Goal: Find specific page/section: Find specific page/section

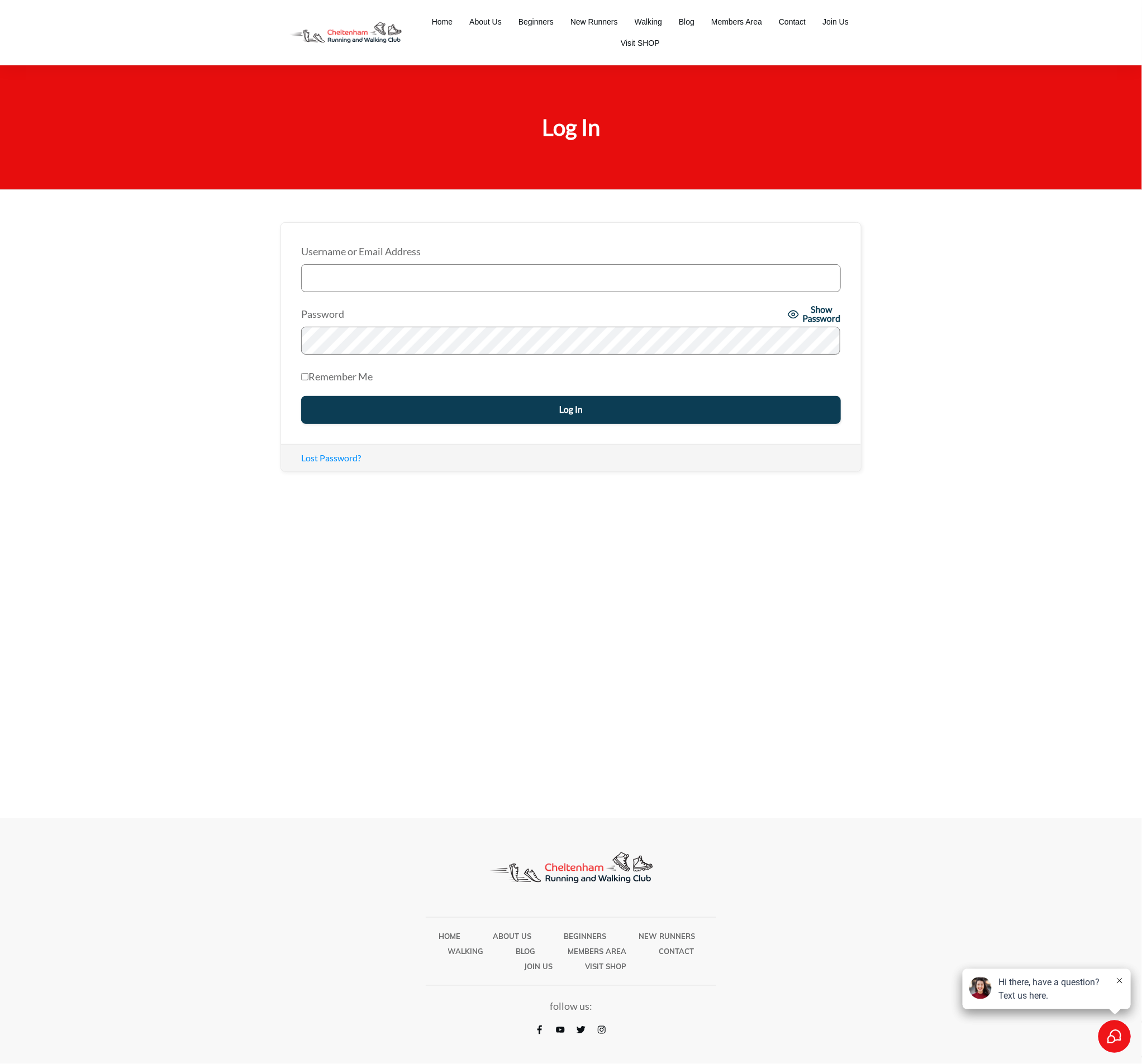
type input "conor@stsfitness.com"
click at [490, 399] on input "Log In" at bounding box center [570, 410] width 540 height 28
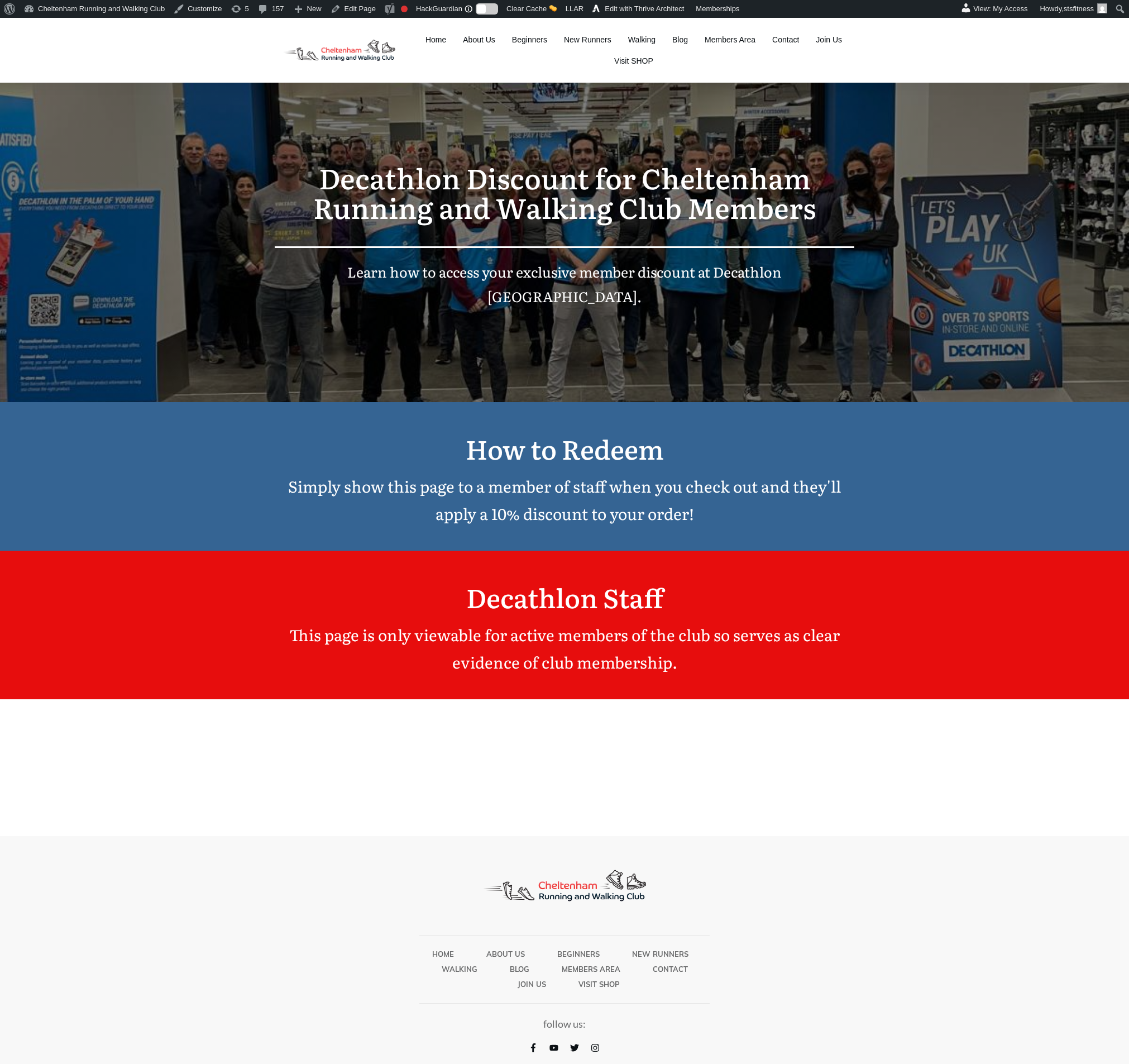
scroll to position [18, 0]
